Goal: Information Seeking & Learning: Check status

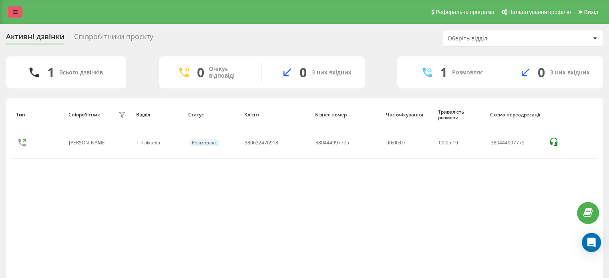
click at [17, 8] on link at bounding box center [15, 11] width 14 height 11
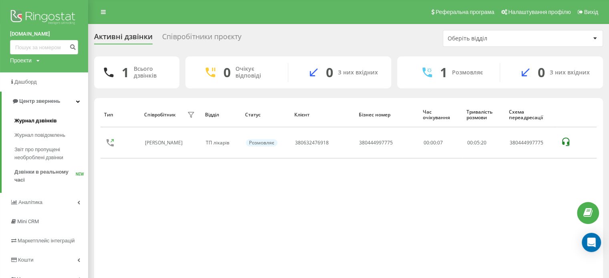
click at [36, 121] on span "Журнал дзвінків" at bounding box center [35, 121] width 42 height 8
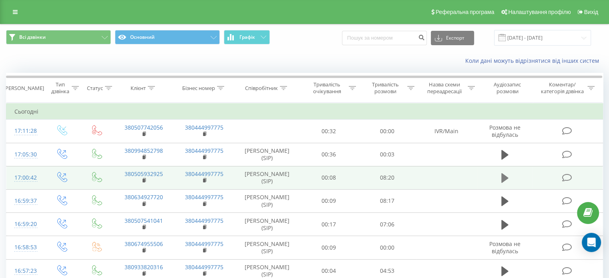
click at [505, 182] on icon at bounding box center [504, 178] width 7 height 10
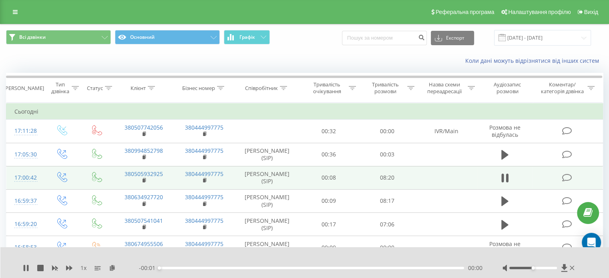
click at [391, 268] on div "00:00" at bounding box center [311, 268] width 305 height 2
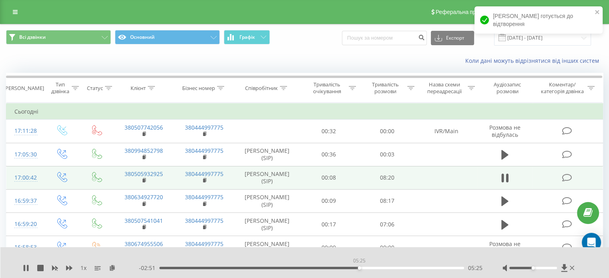
click at [359, 268] on div "05:25" at bounding box center [311, 268] width 305 height 2
click at [379, 266] on div "- 08:16 00:00 00:00" at bounding box center [311, 268] width 344 height 8
click at [376, 270] on div "- 08:16 00:00 00:00" at bounding box center [311, 268] width 344 height 8
click at [377, 270] on div "- 08:16 00:00 00:00" at bounding box center [311, 268] width 344 height 8
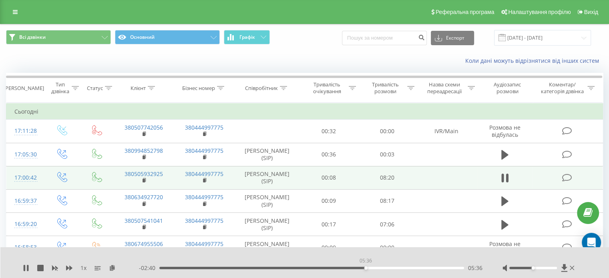
click at [366, 268] on div "05:36" at bounding box center [311, 268] width 305 height 2
click at [373, 268] on div "05:48" at bounding box center [311, 268] width 305 height 2
click at [382, 268] on div "05:49" at bounding box center [311, 268] width 305 height 2
click at [389, 268] on div "06:03" at bounding box center [311, 268] width 305 height 2
click at [394, 268] on div "06:22" at bounding box center [311, 268] width 305 height 2
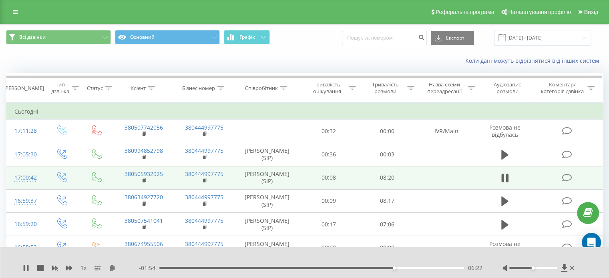
click at [400, 268] on div "06:22" at bounding box center [311, 268] width 305 height 2
click at [406, 268] on div "06:42" at bounding box center [311, 268] width 305 height 2
click at [410, 268] on div "06:43" at bounding box center [311, 268] width 305 height 2
click at [415, 269] on div "06:49" at bounding box center [311, 268] width 305 height 2
click at [421, 269] on div "06:57" at bounding box center [311, 268] width 305 height 2
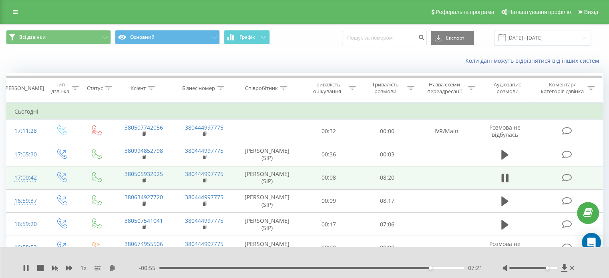
drag, startPoint x: 532, startPoint y: 267, endPoint x: 546, endPoint y: 267, distance: 14.0
click at [546, 267] on div "Accessibility label" at bounding box center [547, 268] width 3 height 3
click at [445, 269] on div "07:42" at bounding box center [311, 268] width 305 height 2
click at [450, 269] on div "07:46" at bounding box center [311, 268] width 305 height 2
click at [417, 269] on div "07:54" at bounding box center [311, 268] width 305 height 2
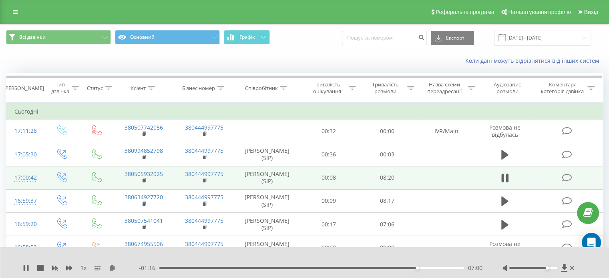
click at [207, 270] on div "- 01:16 07:00 07:00" at bounding box center [311, 268] width 344 height 8
click at [204, 268] on div "07:00" at bounding box center [311, 268] width 305 height 2
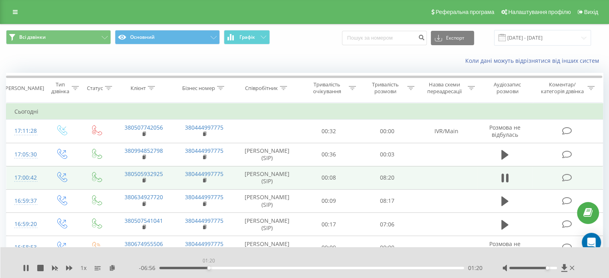
click at [209, 269] on div "01:20" at bounding box center [311, 268] width 305 height 2
click at [214, 268] on div "01:20" at bounding box center [311, 268] width 305 height 2
click at [218, 268] on div "01:29" at bounding box center [311, 268] width 305 height 2
click at [224, 268] on div "01:45" at bounding box center [311, 268] width 305 height 2
click at [249, 269] on div "02:26" at bounding box center [311, 268] width 305 height 2
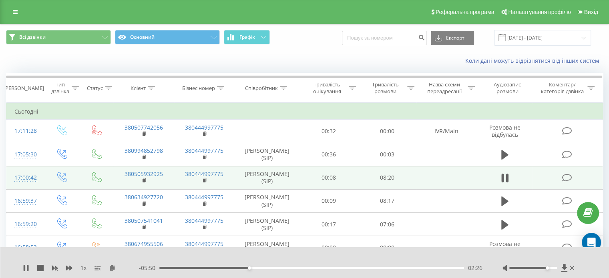
click at [254, 269] on div "02:26" at bounding box center [311, 268] width 305 height 2
click at [263, 269] on div "02:45" at bounding box center [311, 268] width 305 height 2
click at [266, 269] on div "02:49" at bounding box center [311, 268] width 305 height 2
click at [269, 269] on div "02:54" at bounding box center [311, 268] width 305 height 2
click at [268, 269] on div "02:54" at bounding box center [266, 268] width 3 height 3
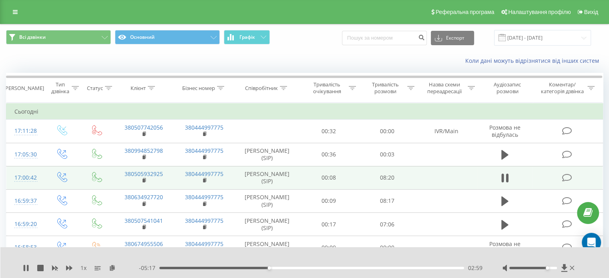
click at [270, 269] on div "02:59" at bounding box center [269, 268] width 3 height 3
click at [270, 269] on div "03:01" at bounding box center [270, 268] width 3 height 3
click at [27, 265] on icon at bounding box center [28, 268] width 2 height 6
click at [26, 265] on div "1 x" at bounding box center [81, 268] width 116 height 8
click at [26, 266] on icon at bounding box center [26, 268] width 6 height 6
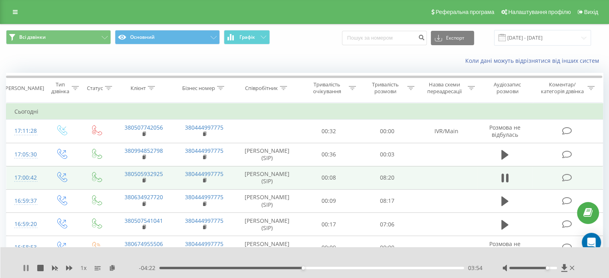
click at [23, 268] on icon at bounding box center [26, 268] width 6 height 6
click at [30, 262] on div "1 x - 04:22 03:54 03:54" at bounding box center [304, 262] width 609 height 31
click at [26, 267] on icon at bounding box center [26, 268] width 5 height 6
click at [27, 268] on icon at bounding box center [28, 268] width 2 height 6
click at [9, 10] on link at bounding box center [15, 11] width 14 height 11
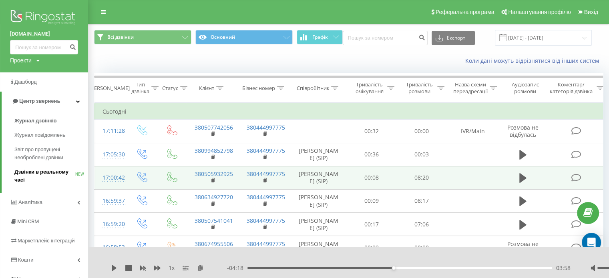
click at [29, 174] on span "Дзвінки в реальному часі" at bounding box center [44, 176] width 61 height 16
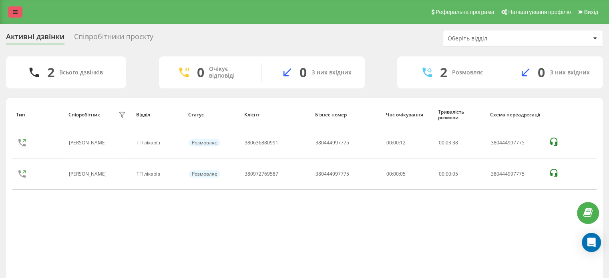
click at [14, 8] on link at bounding box center [15, 11] width 14 height 11
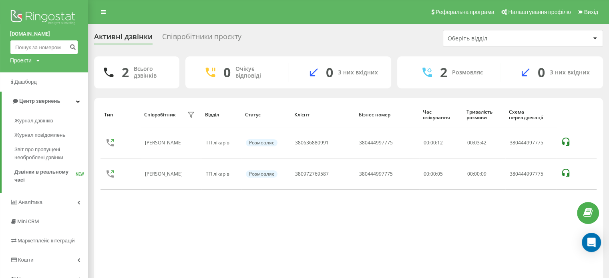
click at [50, 51] on input at bounding box center [44, 47] width 68 height 14
paste input "380999636643"
type input "380999636643"
click at [76, 47] on icon "submit" at bounding box center [72, 46] width 7 height 5
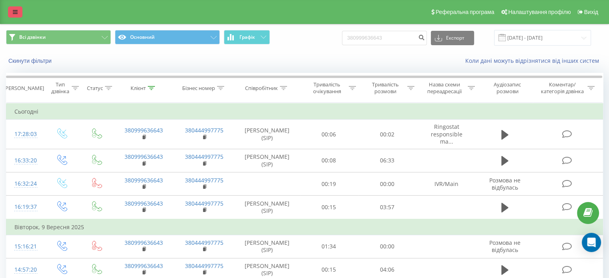
click at [18, 12] on link at bounding box center [15, 11] width 14 height 11
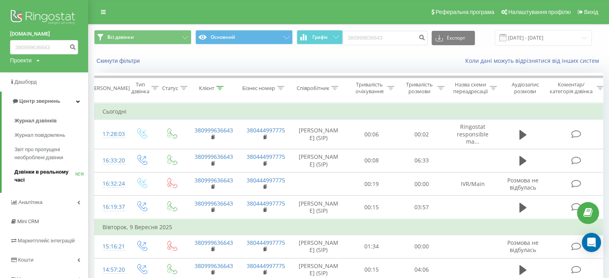
click at [48, 176] on span "Дзвінки в реальному часі" at bounding box center [44, 176] width 61 height 16
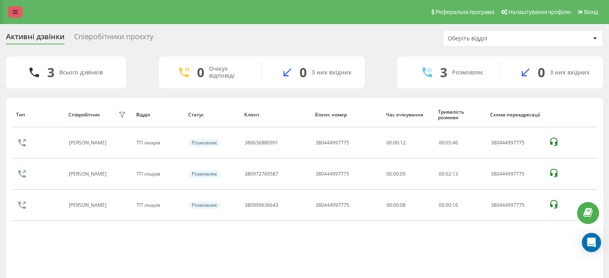
click at [17, 15] on icon at bounding box center [15, 12] width 5 height 6
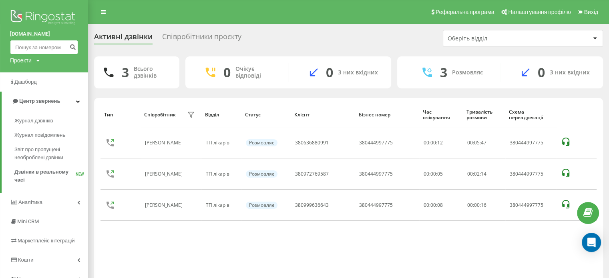
click at [41, 41] on input at bounding box center [44, 47] width 68 height 14
paste input "[PHONE_NUMBER]"
type input "[PHONE_NUMBER]"
click at [70, 46] on icon "submit" at bounding box center [72, 46] width 7 height 5
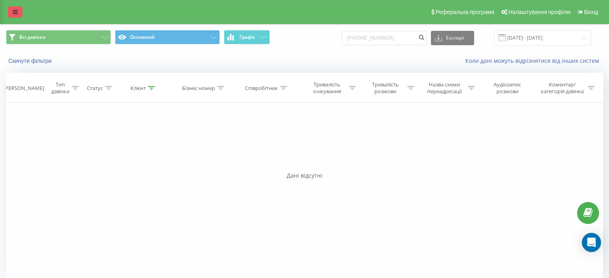
click at [16, 14] on icon at bounding box center [15, 12] width 5 height 6
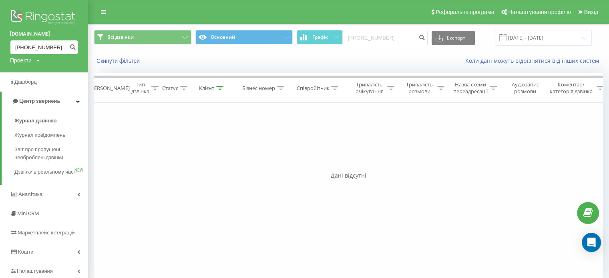
click at [18, 46] on input "[PHONE_NUMBER]" at bounding box center [44, 47] width 68 height 14
type input "380969992542"
click at [69, 46] on icon "submit" at bounding box center [72, 46] width 7 height 5
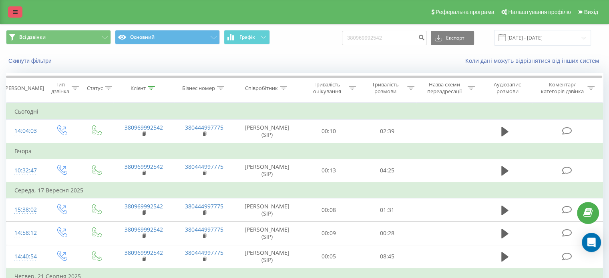
click at [18, 11] on link at bounding box center [15, 11] width 14 height 11
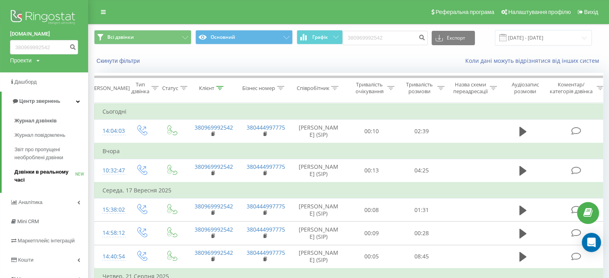
click at [40, 173] on span "Дзвінки в реальному часі" at bounding box center [44, 176] width 61 height 16
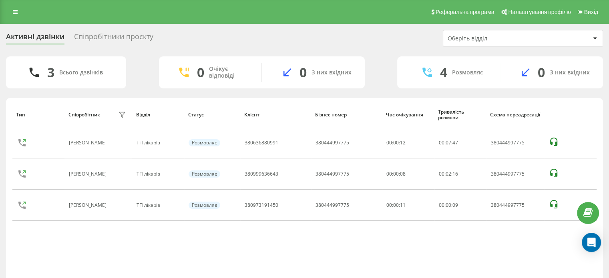
click at [99, 238] on div "Тип Співробітник фільтру Відділ Статус Клієнт Бізнес номер Час очікування Трива…" at bounding box center [304, 192] width 584 height 181
click at [20, 12] on link at bounding box center [15, 11] width 14 height 11
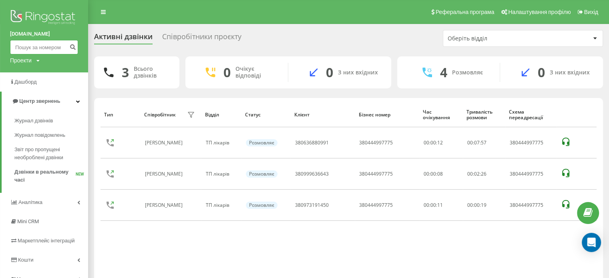
click at [43, 47] on input at bounding box center [44, 47] width 68 height 14
paste input "380973191450"
type input "380973191450"
click at [72, 46] on icon "submit" at bounding box center [72, 46] width 7 height 5
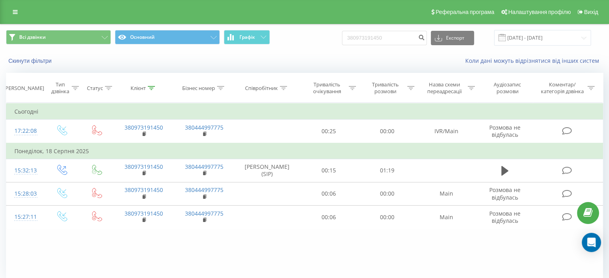
click at [8, 12] on div "Реферальна програма Налаштування профілю Вихід" at bounding box center [304, 12] width 609 height 24
click at [14, 8] on link at bounding box center [15, 11] width 14 height 11
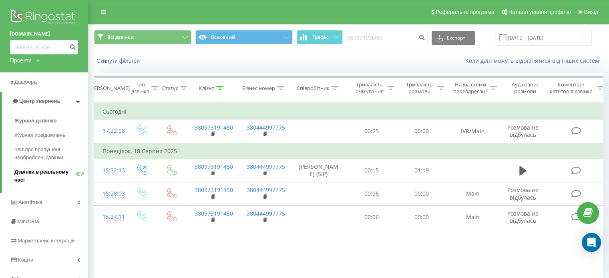
click at [42, 172] on span "Дзвінки в реальному часі" at bounding box center [44, 176] width 61 height 16
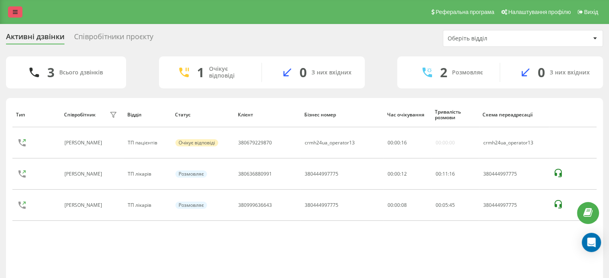
click at [11, 12] on link at bounding box center [15, 11] width 14 height 11
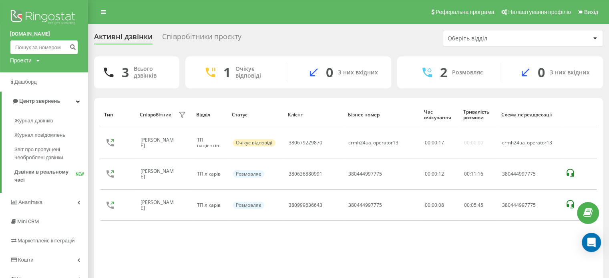
click at [39, 46] on input at bounding box center [44, 47] width 68 height 14
paste input "380969992542"
type input "380969992542"
click at [69, 47] on icon "submit" at bounding box center [72, 46] width 7 height 5
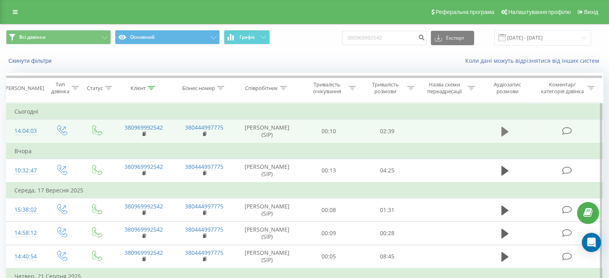
click at [508, 133] on icon at bounding box center [504, 131] width 7 height 11
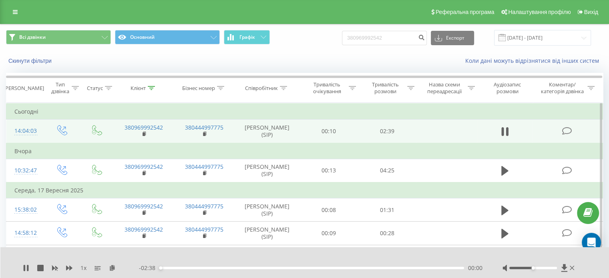
click at [180, 266] on div "- 02:38 00:00 00:00" at bounding box center [311, 268] width 344 height 8
click at [182, 267] on div "00:00" at bounding box center [311, 268] width 305 height 2
click at [226, 267] on div "00:12" at bounding box center [311, 268] width 305 height 2
click at [247, 269] on div "00:37" at bounding box center [311, 268] width 305 height 2
click at [262, 269] on div "00:46" at bounding box center [311, 268] width 305 height 2
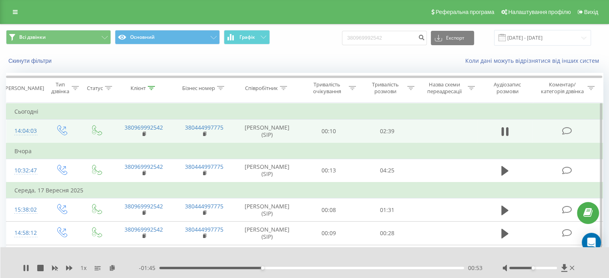
click at [280, 268] on div "00:53" at bounding box center [311, 268] width 305 height 2
click at [298, 268] on div "01:12" at bounding box center [311, 268] width 305 height 2
click at [332, 268] on div "01:26" at bounding box center [311, 268] width 305 height 2
click at [339, 268] on div "01:34" at bounding box center [311, 268] width 305 height 2
click at [344, 268] on div "01:34" at bounding box center [311, 268] width 305 height 2
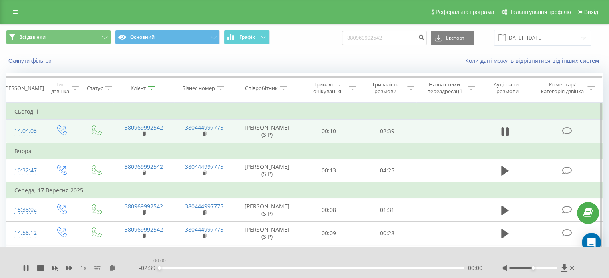
click at [361, 268] on div "00:00" at bounding box center [311, 268] width 305 height 2
click at [378, 268] on div "01:45" at bounding box center [311, 268] width 305 height 2
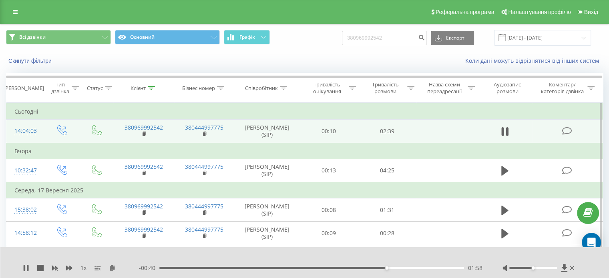
click at [395, 268] on div "01:58" at bounding box center [311, 268] width 305 height 2
click at [405, 268] on div "02:03" at bounding box center [311, 268] width 305 height 2
click at [28, 266] on icon at bounding box center [28, 268] width 2 height 6
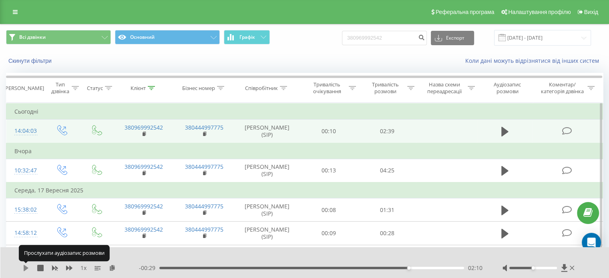
click at [25, 267] on icon at bounding box center [26, 268] width 5 height 6
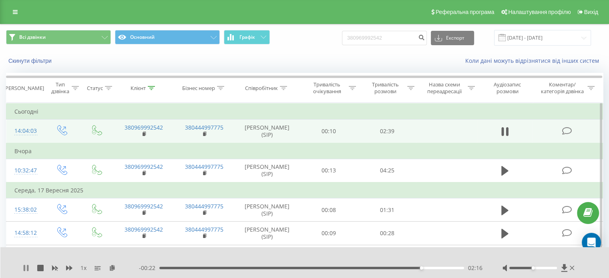
click at [28, 267] on icon at bounding box center [28, 268] width 2 height 6
click at [28, 267] on icon at bounding box center [26, 268] width 6 height 6
click at [27, 266] on icon at bounding box center [28, 268] width 2 height 6
click at [1, 12] on div "Реферальна програма Налаштування профілю Вихід" at bounding box center [304, 12] width 609 height 24
click at [27, 11] on div "Реферальна програма Налаштування профілю Вихід" at bounding box center [304, 12] width 609 height 24
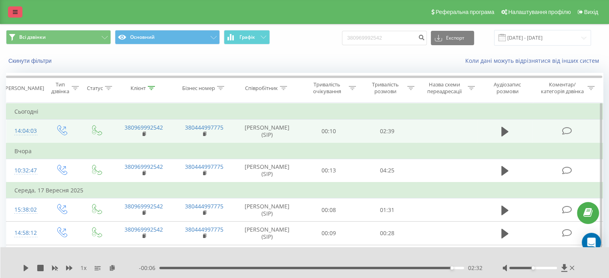
click at [13, 11] on icon at bounding box center [15, 12] width 5 height 6
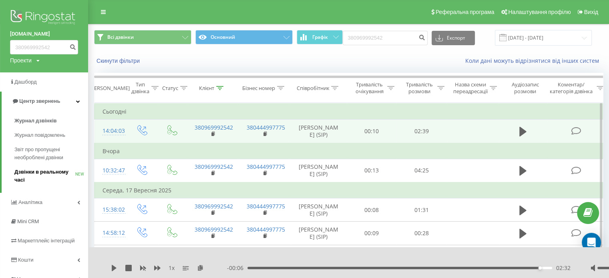
click at [36, 171] on span "Дзвінки в реальному часі" at bounding box center [44, 176] width 61 height 16
